Goal: Task Accomplishment & Management: Use online tool/utility

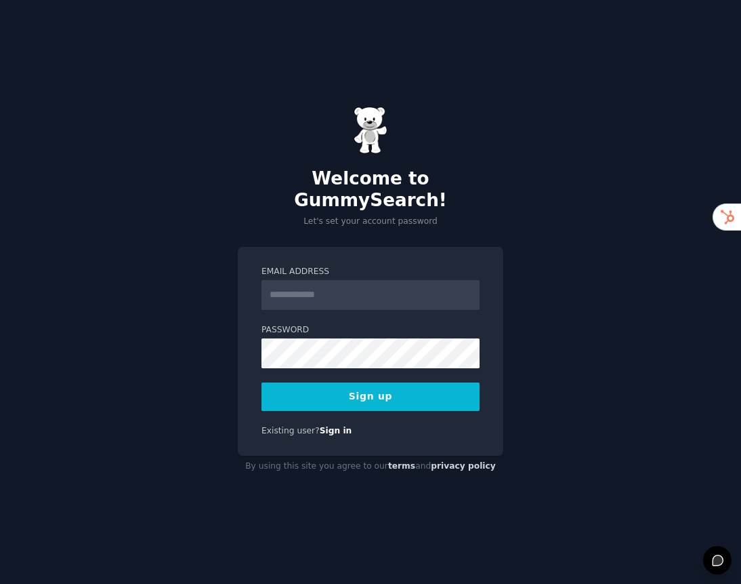
click at [298, 291] on input "Email Address" at bounding box center [371, 295] width 218 height 30
type input "**********"
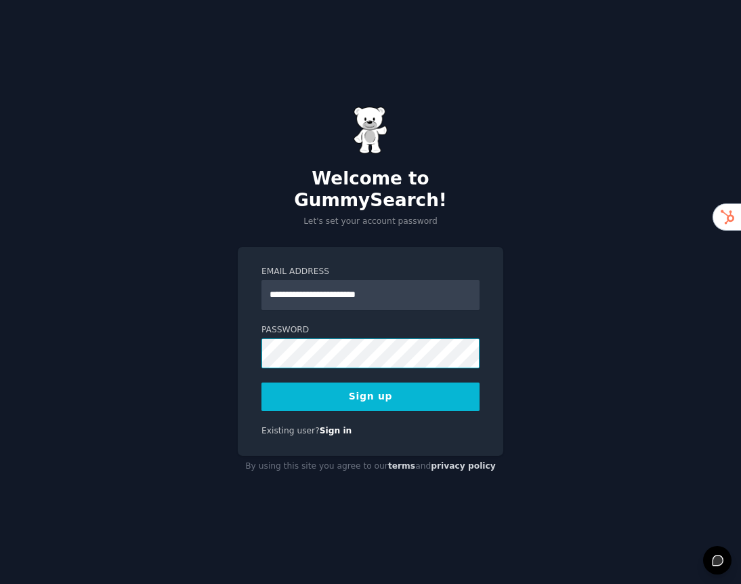
click at [262, 382] on button "Sign up" at bounding box center [371, 396] width 218 height 28
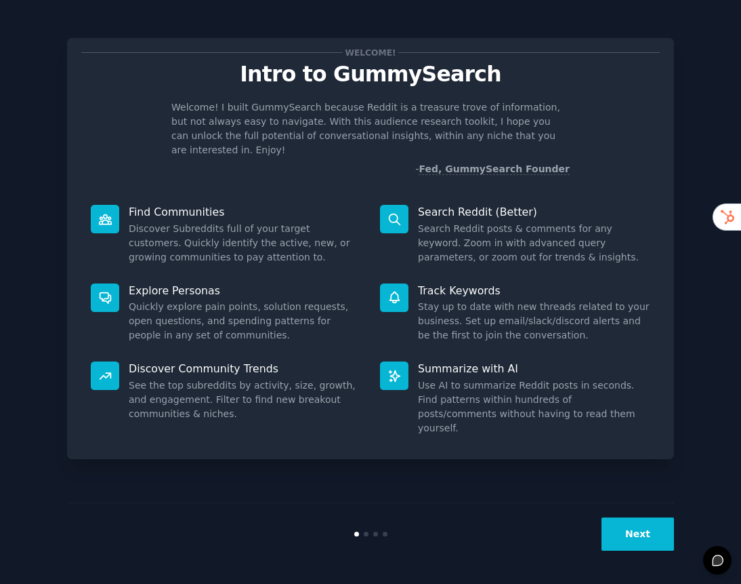
click at [645, 530] on button "Next" at bounding box center [638, 533] width 73 height 33
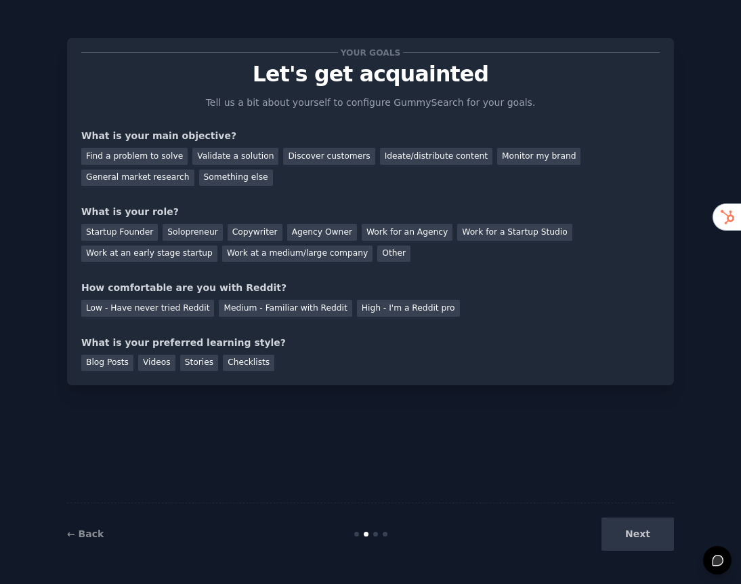
click at [643, 537] on div "Next" at bounding box center [573, 533] width 203 height 33
click at [148, 181] on div "General market research" at bounding box center [137, 177] width 113 height 17
click at [162, 161] on div "Find a problem to solve" at bounding box center [134, 156] width 106 height 17
click at [131, 239] on div "Startup Founder" at bounding box center [119, 232] width 77 height 17
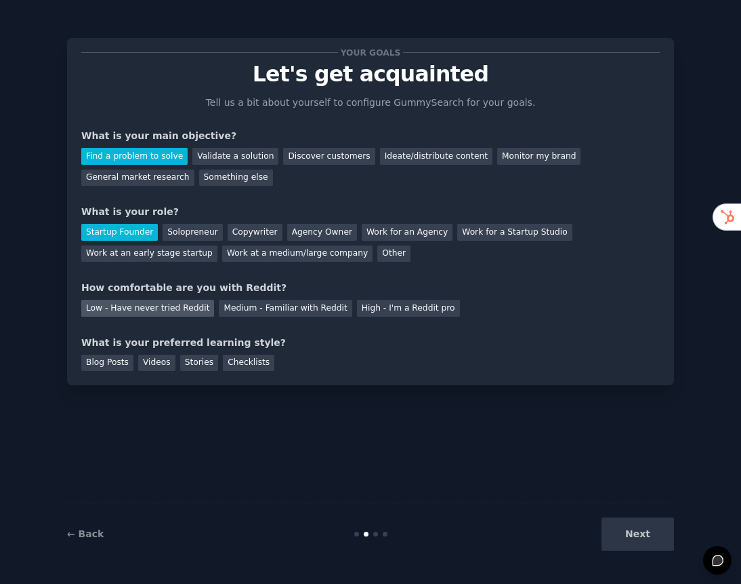
click at [187, 304] on div "Low - Have never tried Reddit" at bounding box center [147, 308] width 133 height 17
click at [247, 304] on div "Medium - Familiar with Reddit" at bounding box center [285, 308] width 133 height 17
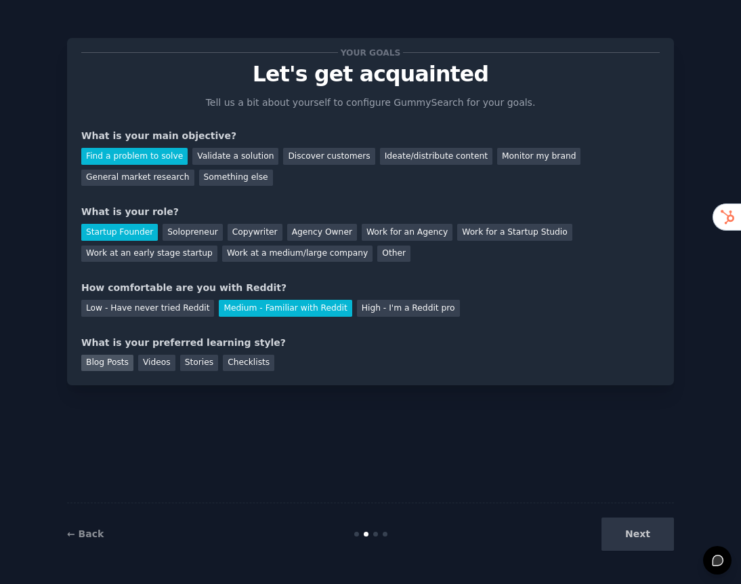
click at [127, 358] on div "Blog Posts" at bounding box center [107, 362] width 52 height 17
click at [630, 539] on button "Next" at bounding box center [638, 533] width 73 height 33
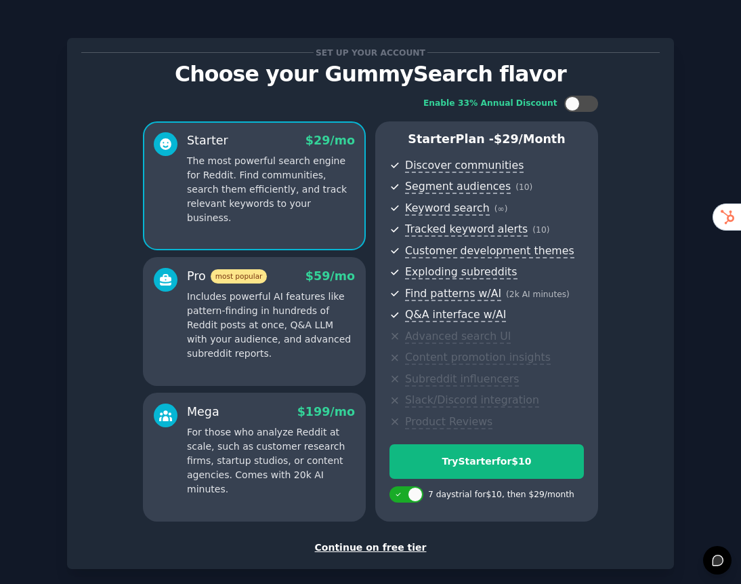
click at [392, 550] on div "Continue on free tier" at bounding box center [370, 547] width 579 height 14
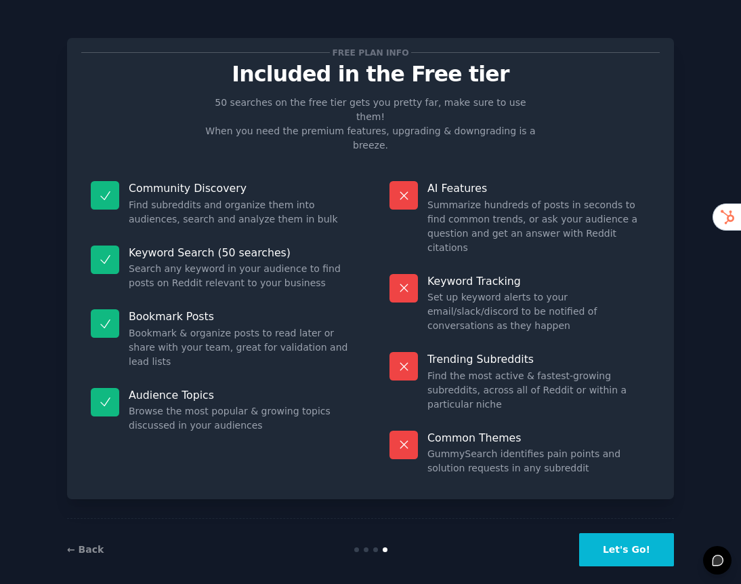
click at [632, 533] on button "Let's Go!" at bounding box center [626, 549] width 95 height 33
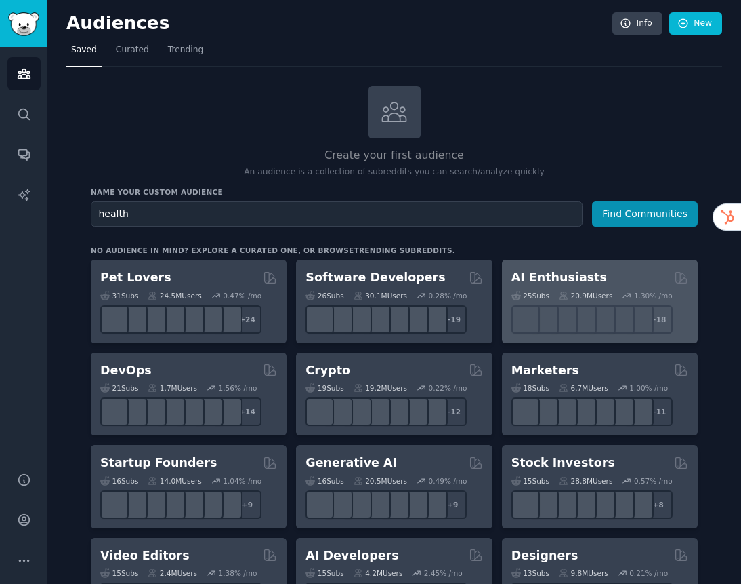
type input "health"
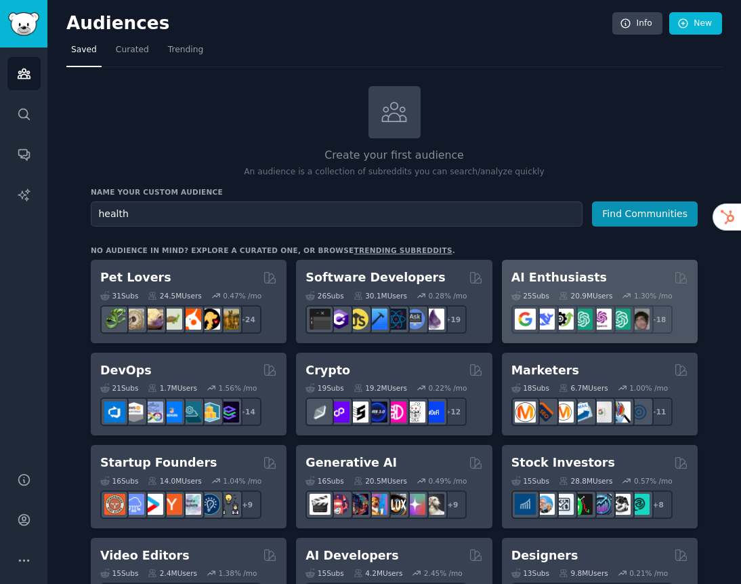
click at [592, 201] on button "Find Communities" at bounding box center [645, 213] width 106 height 25
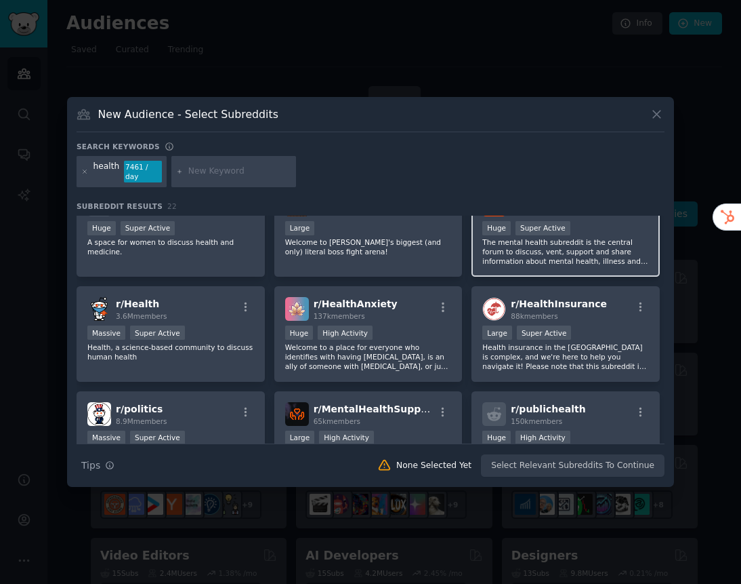
scroll to position [35, 0]
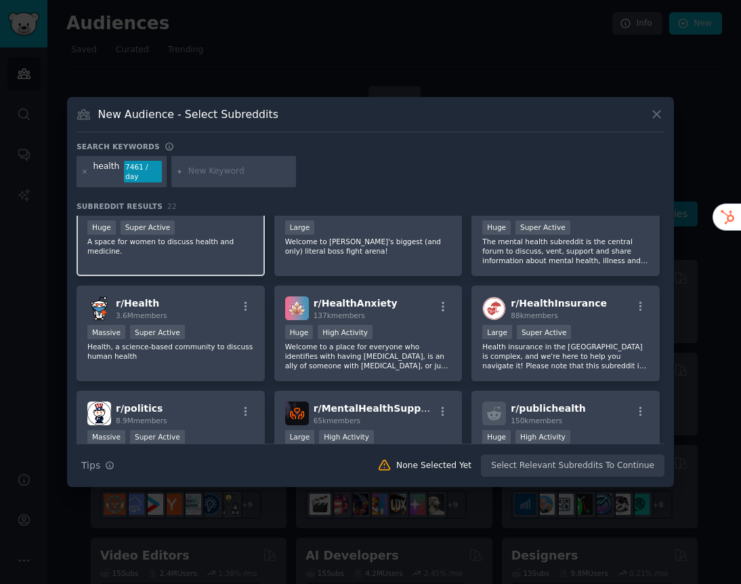
click at [232, 229] on div "Huge Super Active" at bounding box center [170, 228] width 167 height 17
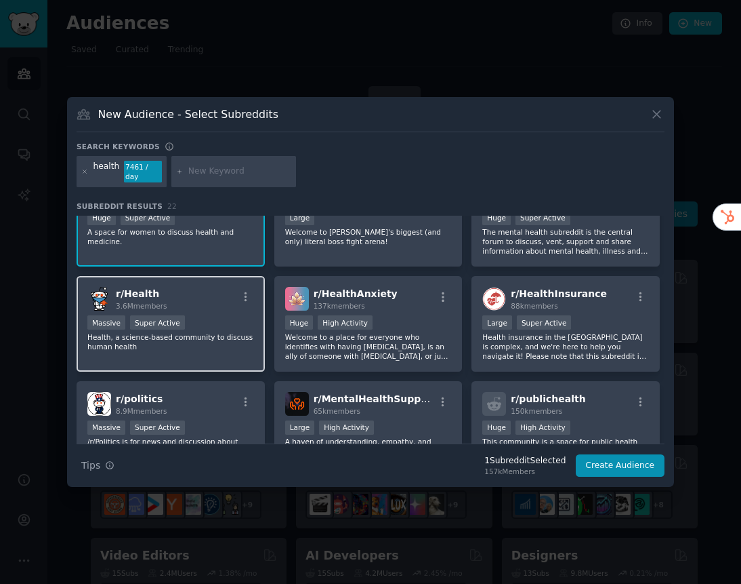
scroll to position [45, 0]
click at [241, 293] on icon "button" at bounding box center [246, 296] width 12 height 12
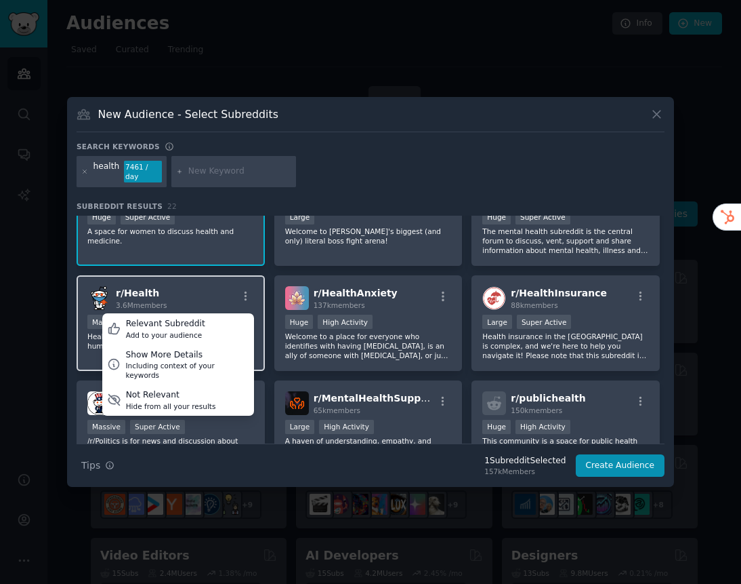
click at [201, 295] on div "r/ Health 3.6M members Relevant Subreddit Add to your audience Show More Detail…" at bounding box center [170, 298] width 167 height 24
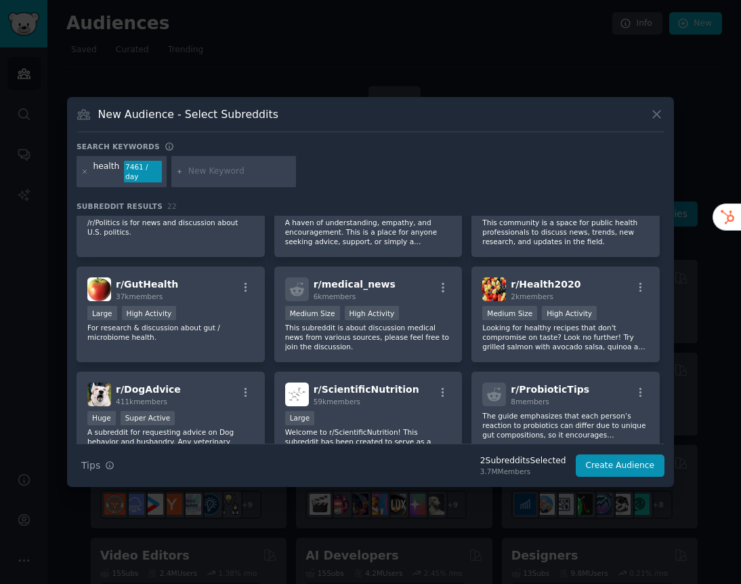
scroll to position [262, 0]
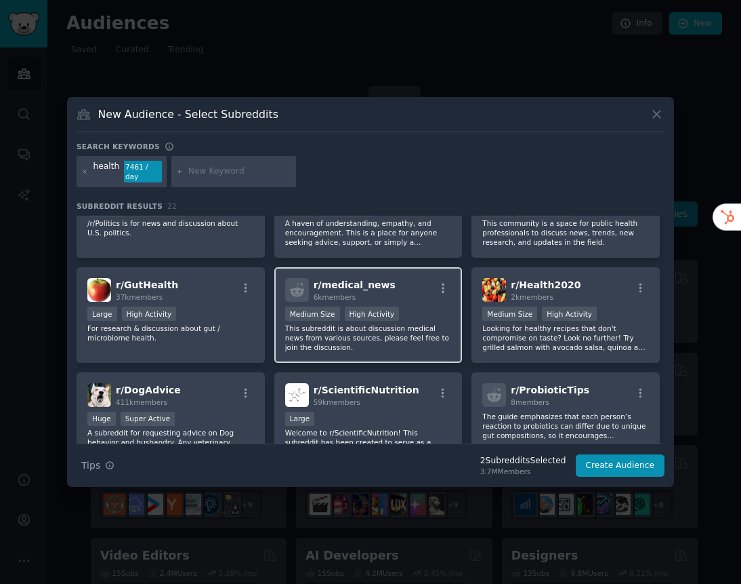
click at [363, 283] on span "r/ medical_news" at bounding box center [355, 284] width 82 height 11
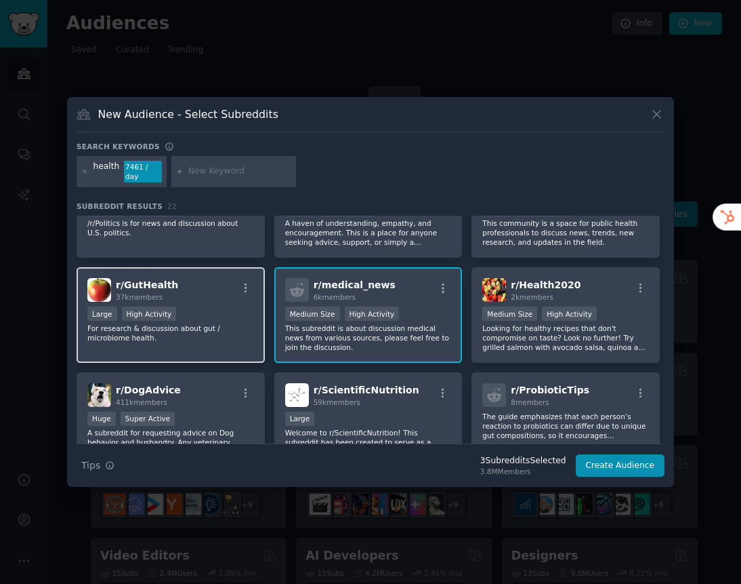
click at [215, 278] on div "r/ GutHealth 37k members" at bounding box center [170, 290] width 167 height 24
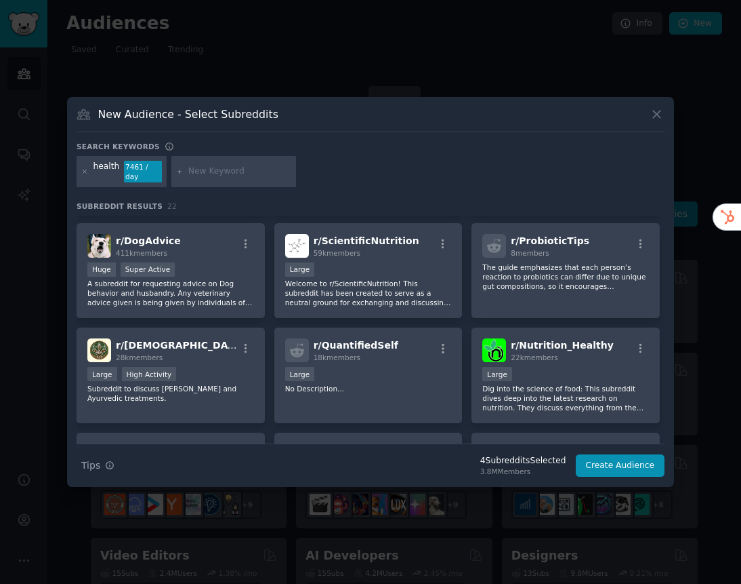
scroll to position [491, 0]
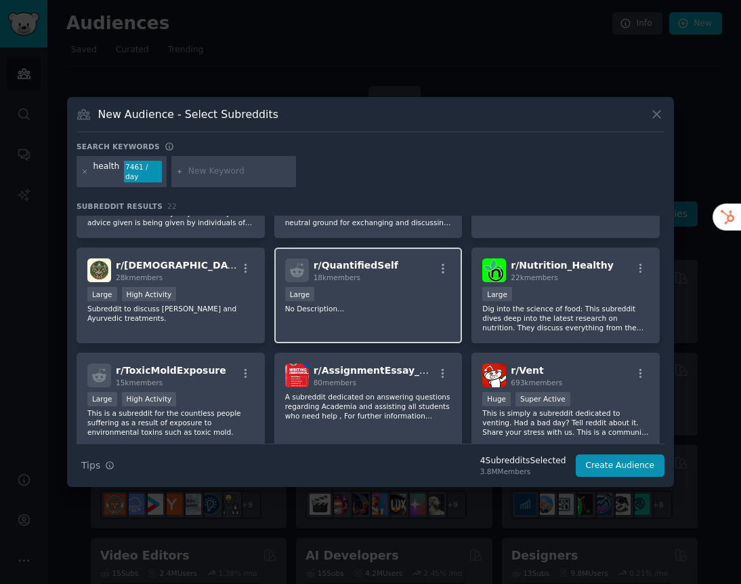
click at [327, 278] on div "r/ QuantifiedSelf 18k members Large No Description..." at bounding box center [368, 295] width 188 height 96
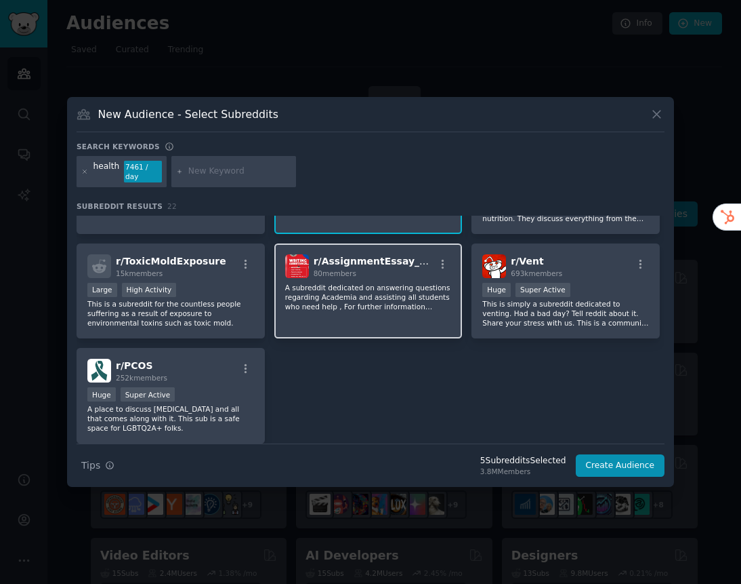
scroll to position [565, 0]
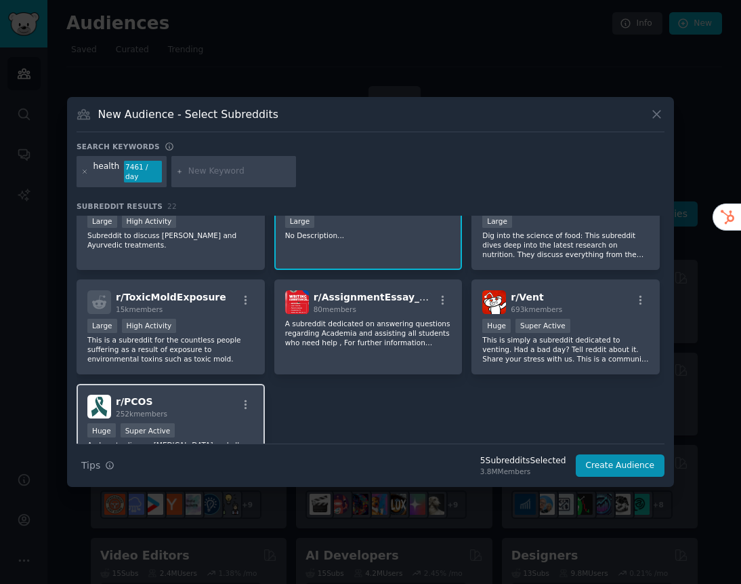
click at [224, 394] on div "r/ PCOS 252k members" at bounding box center [170, 406] width 167 height 24
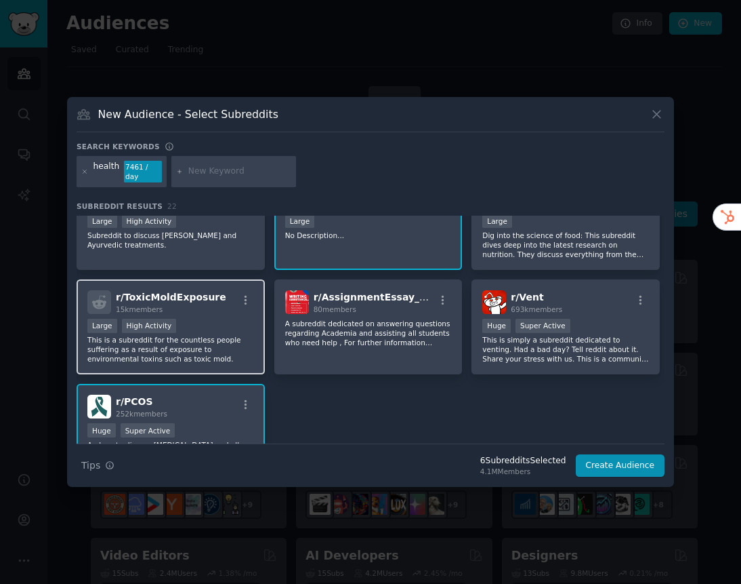
click at [256, 341] on div "r/ ToxicMoldExposure 15k members Large High Activity This is a subreddit for th…" at bounding box center [171, 327] width 188 height 96
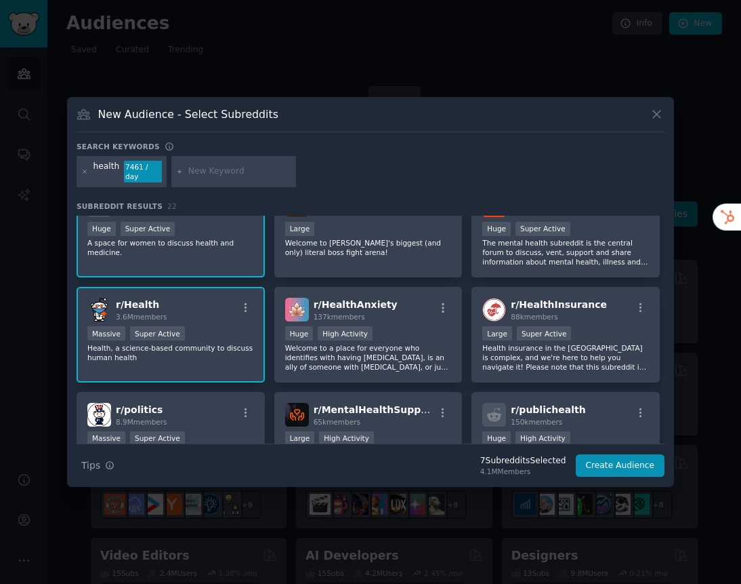
scroll to position [0, 0]
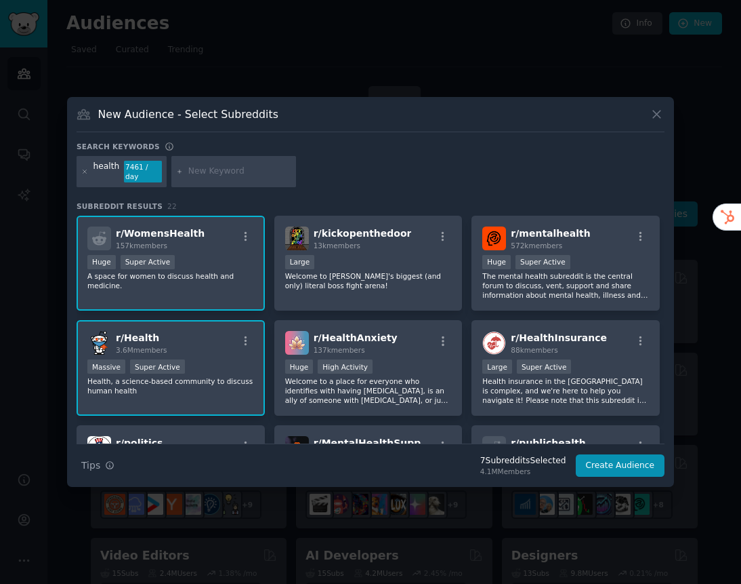
click at [270, 167] on input "text" at bounding box center [239, 171] width 103 height 12
type input "biohack"
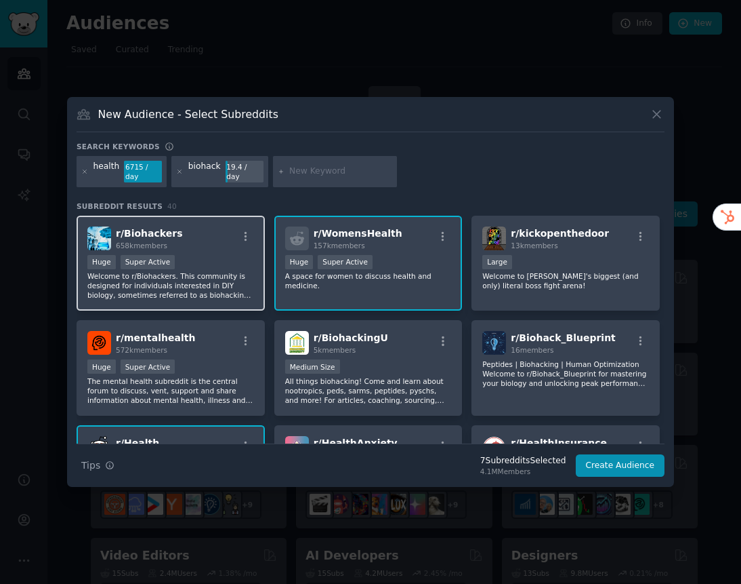
click at [216, 226] on div "r/ Biohackers 658k members" at bounding box center [170, 238] width 167 height 24
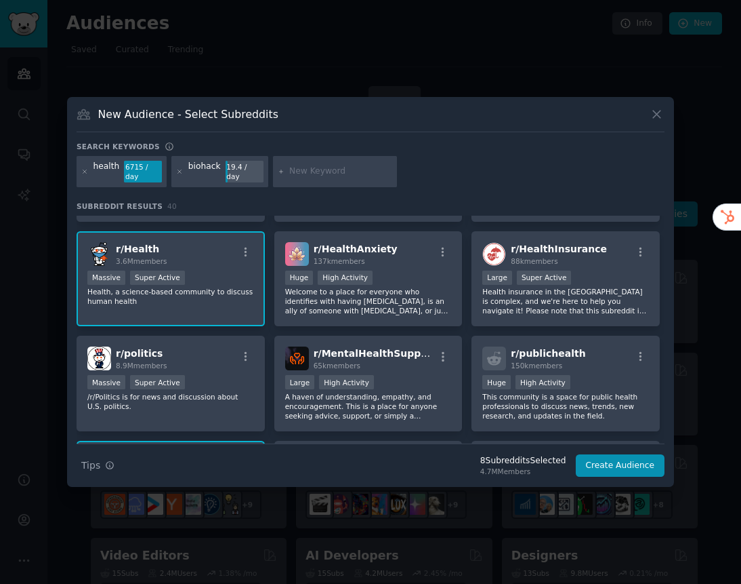
scroll to position [115, 0]
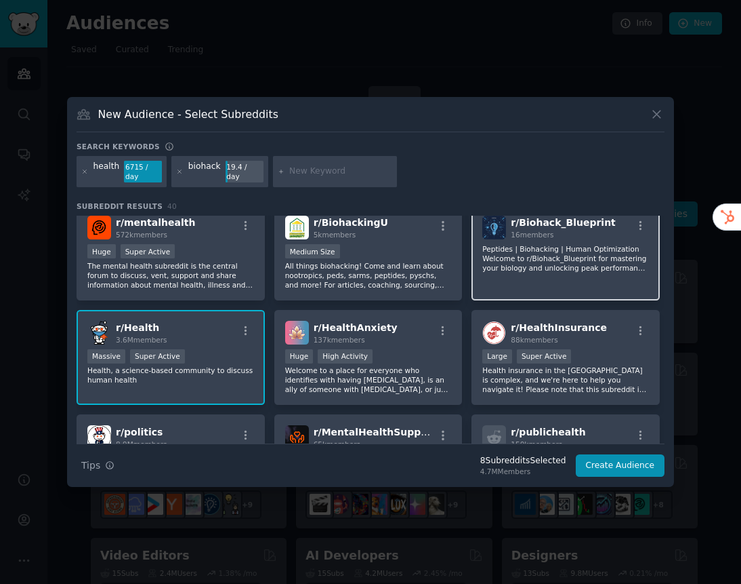
click at [536, 283] on div "r/ Biohack_Blueprint 16 members Peptides | Biohacking | Human Optimization Welc…" at bounding box center [566, 253] width 188 height 96
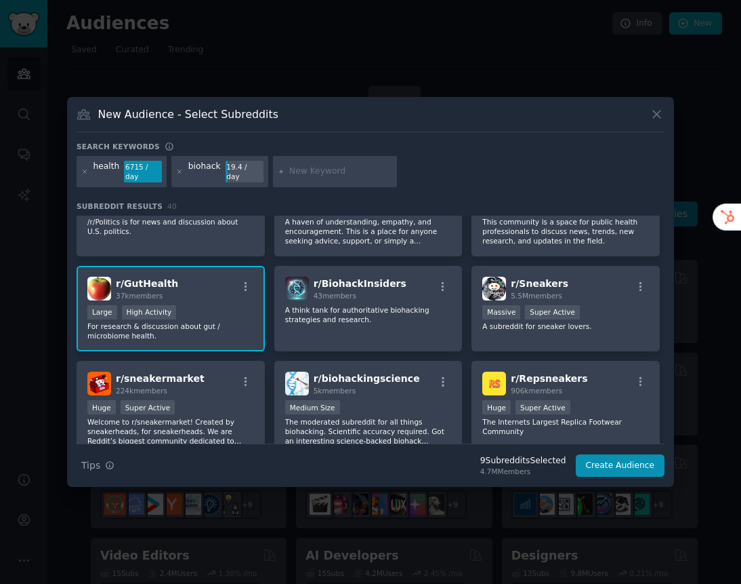
scroll to position [428, 0]
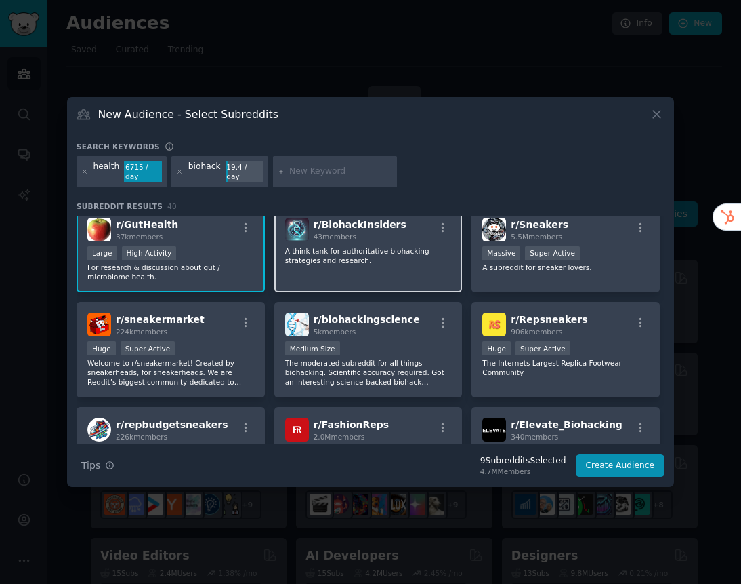
click at [442, 257] on p "A think tank for authoritative biohacking strategies and research." at bounding box center [368, 255] width 167 height 19
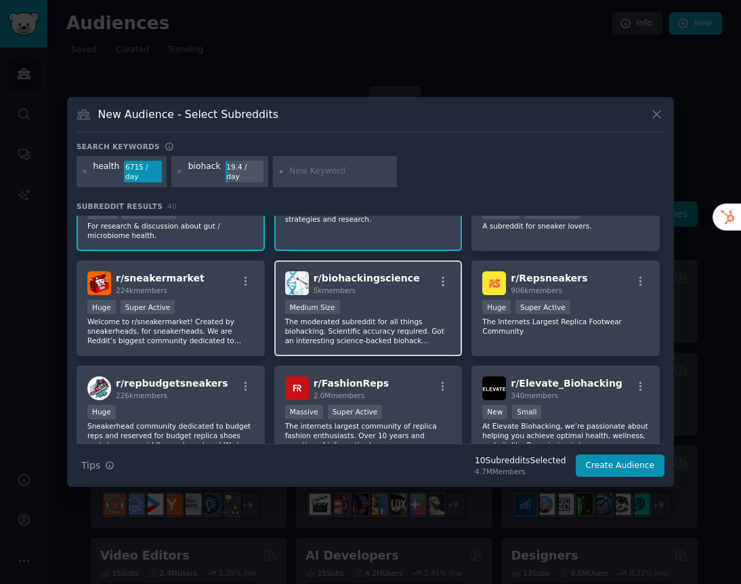
scroll to position [475, 0]
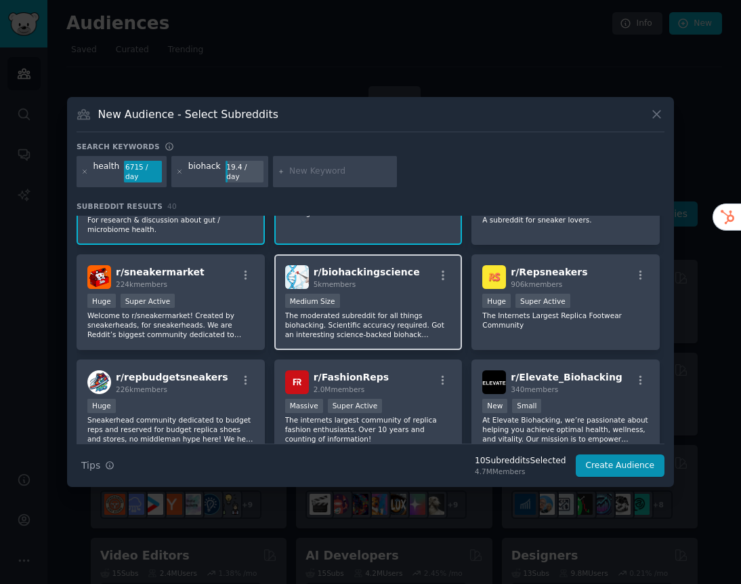
click at [425, 319] on p "The moderated subreddit for all things biohacking. Scientific accuracy required…" at bounding box center [368, 324] width 167 height 28
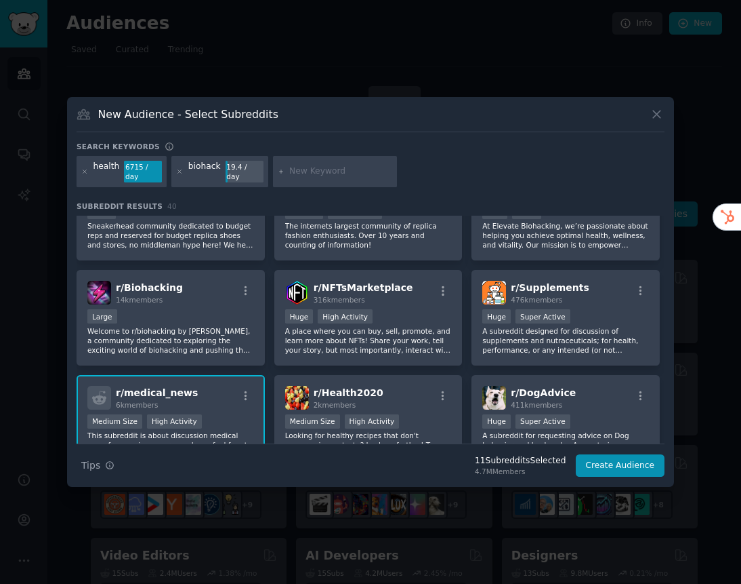
scroll to position [670, 0]
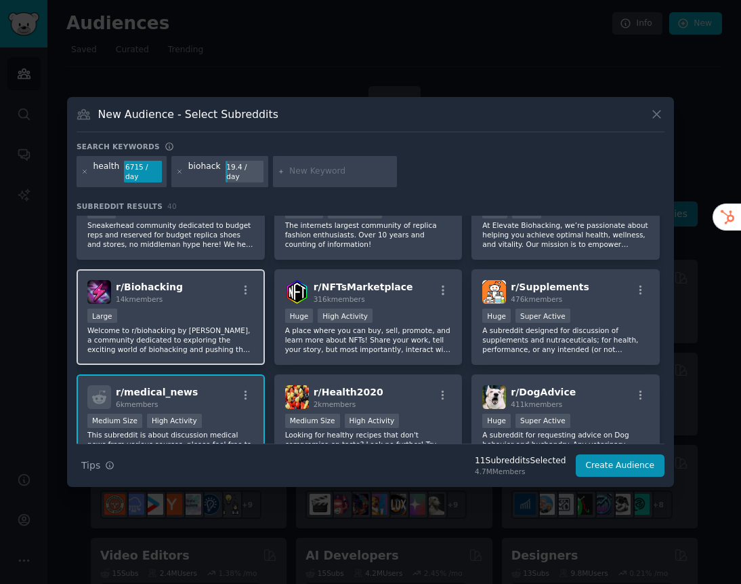
click at [234, 298] on div "r/ Biohacking 14k members" at bounding box center [170, 292] width 167 height 24
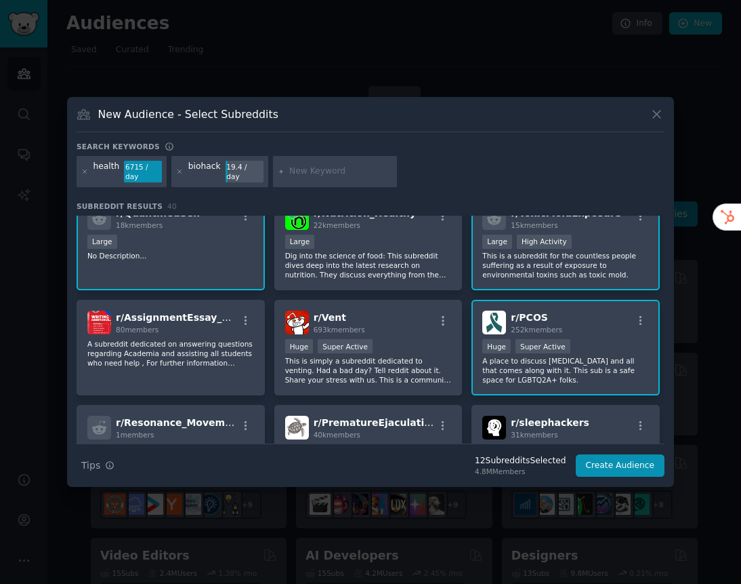
scroll to position [1085, 0]
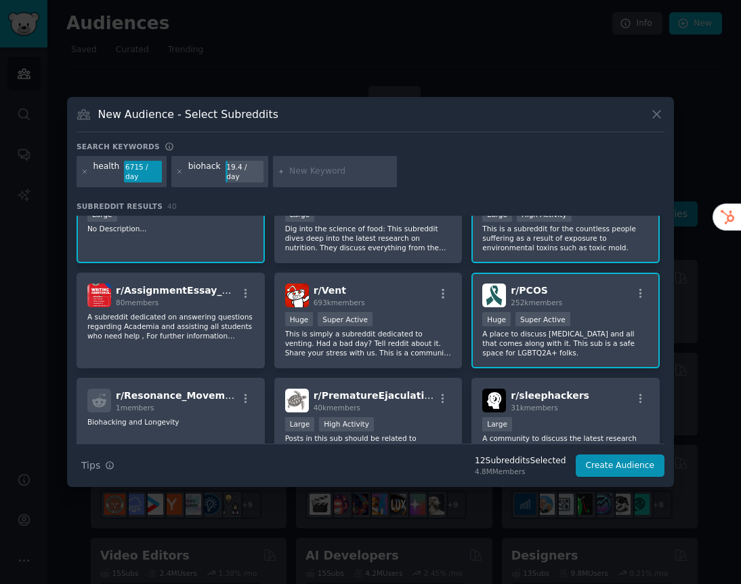
click at [304, 176] on input "text" at bounding box center [340, 171] width 103 height 12
type input "wearable"
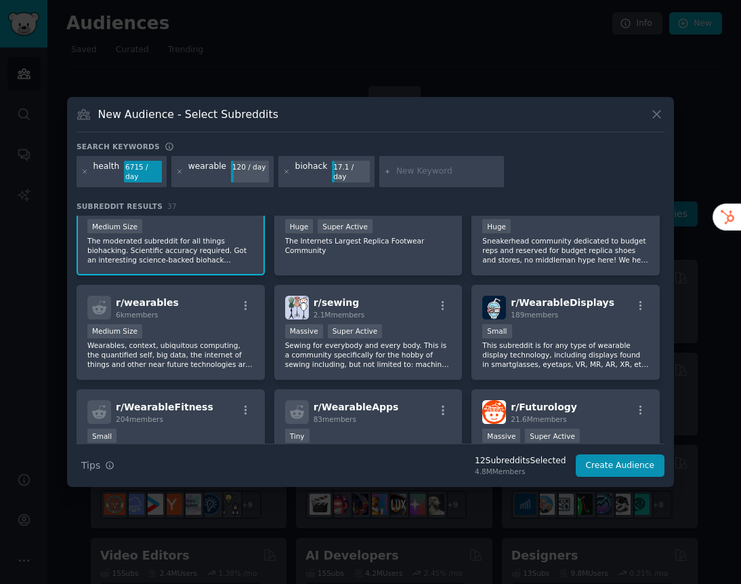
scroll to position [774, 0]
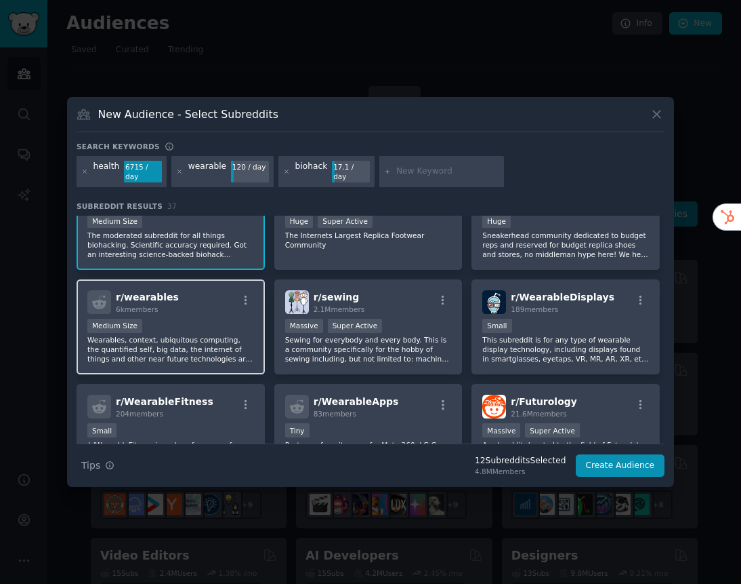
click at [210, 311] on div "r/ wearables 6k members Medium Size Wearables, context, ubiquitous computing, t…" at bounding box center [171, 327] width 188 height 96
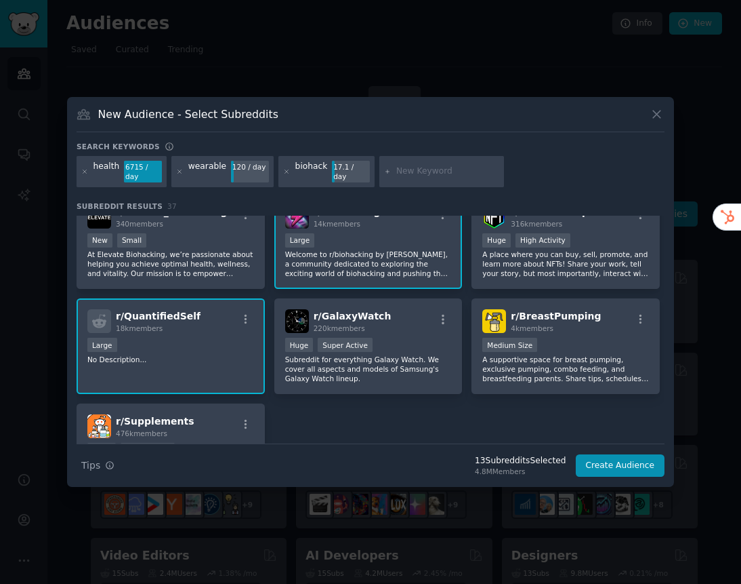
scroll to position [1071, 0]
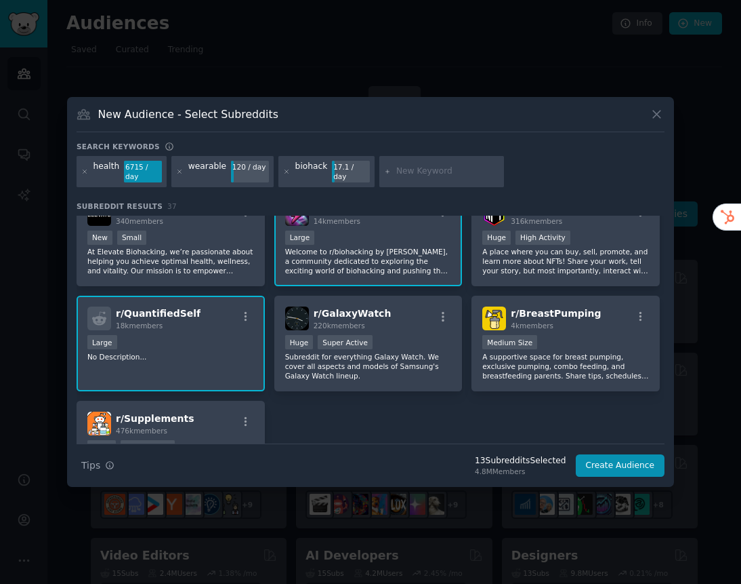
click at [403, 174] on input "text" at bounding box center [447, 171] width 103 height 12
type input "blood testing"
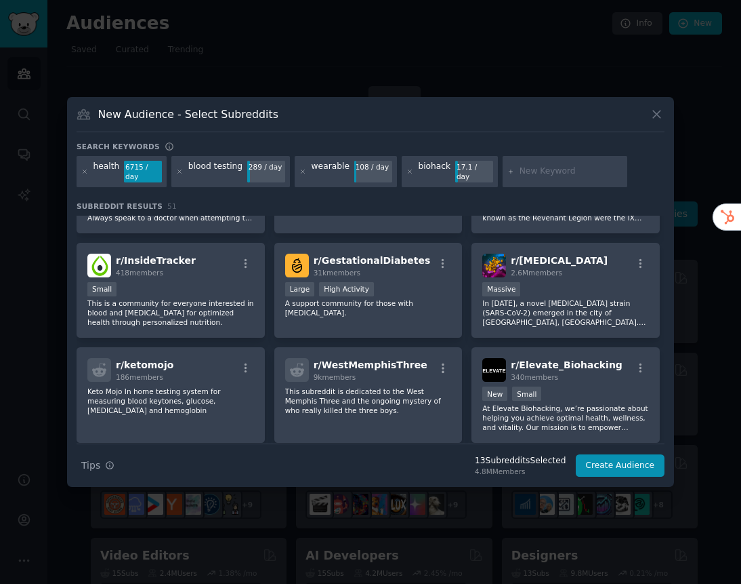
scroll to position [1287, 0]
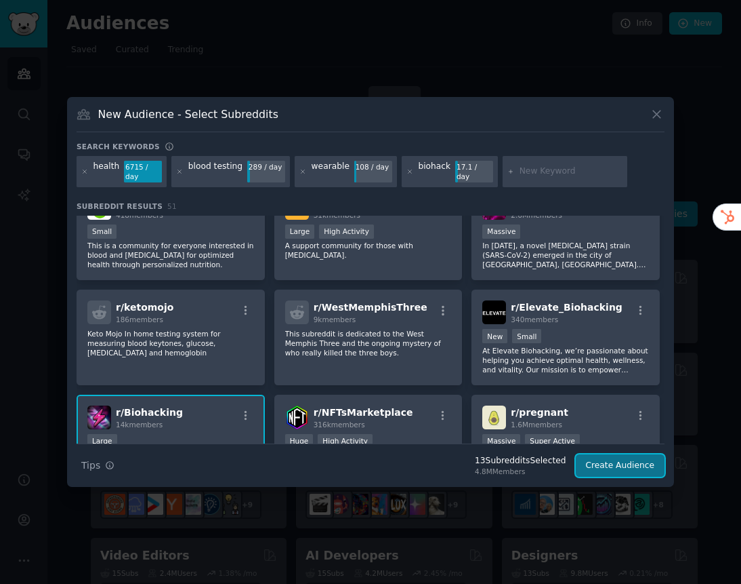
click at [601, 462] on button "Create Audience" at bounding box center [620, 465] width 89 height 23
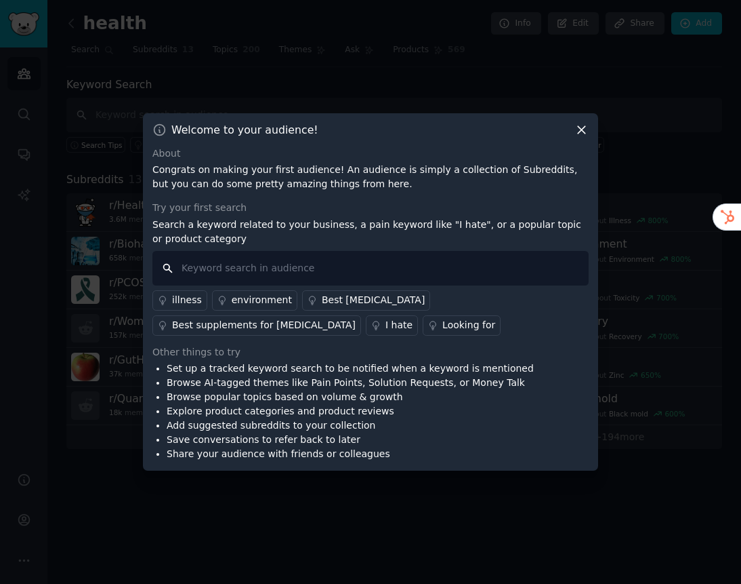
click at [462, 272] on input "text" at bounding box center [370, 268] width 436 height 35
type input "i hate"
click at [443, 323] on div "Looking for" at bounding box center [469, 325] width 53 height 14
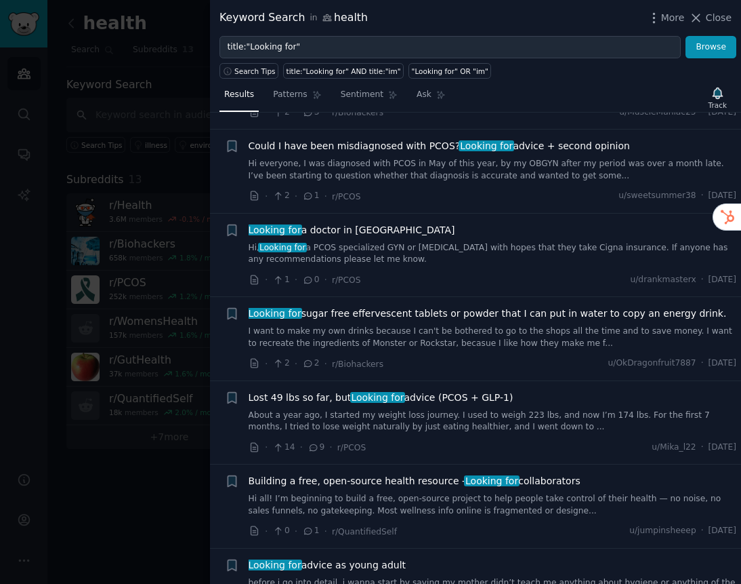
scroll to position [781, 0]
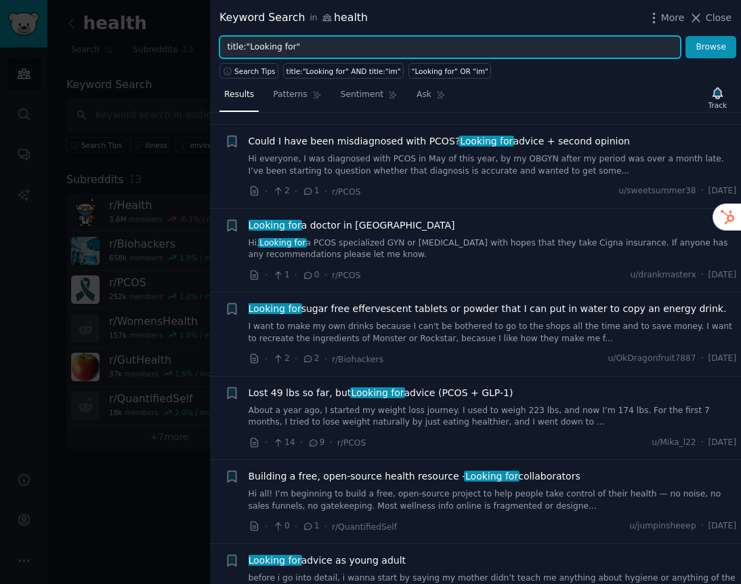
click at [338, 45] on input "title:"Looking for"" at bounding box center [451, 47] width 462 height 23
type input "t"
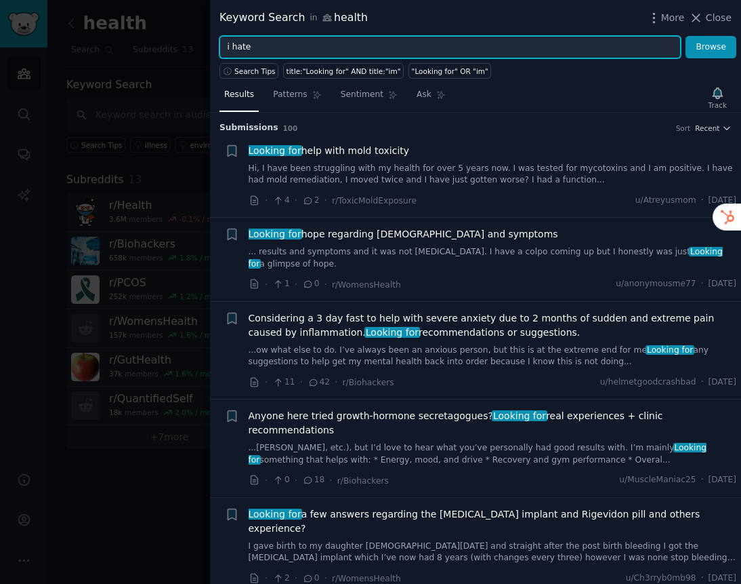
type input "i hate"
click at [686, 36] on button "Browse" at bounding box center [711, 47] width 51 height 23
